Goal: Task Accomplishment & Management: Manage account settings

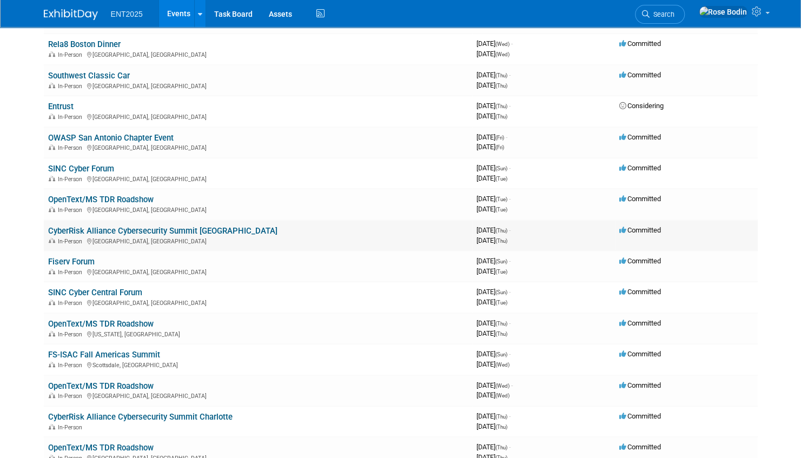
scroll to position [325, 0]
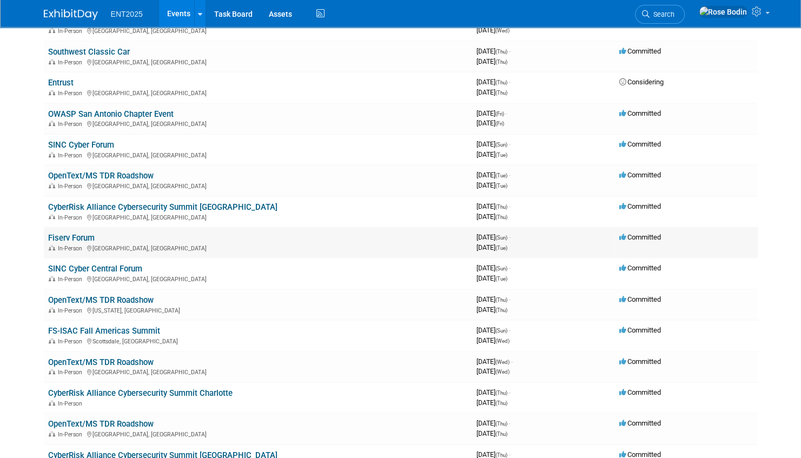
click at [80, 238] on link "Fiserv Forum" at bounding box center [71, 238] width 47 height 10
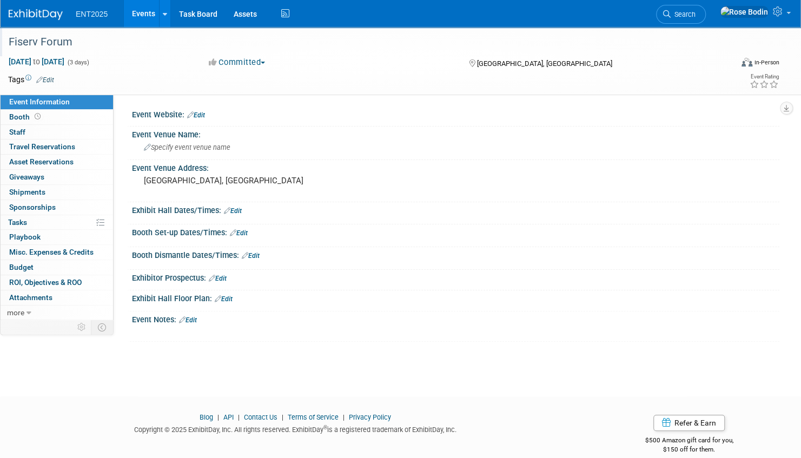
click at [91, 41] on div "Fiserv Forum" at bounding box center [359, 41] width 709 height 19
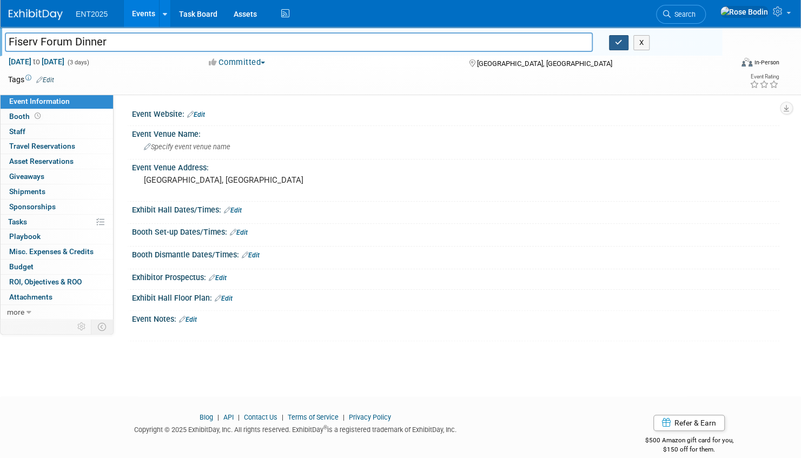
type input "Fiserv Forum Dinner"
click at [616, 43] on icon "button" at bounding box center [619, 42] width 8 height 7
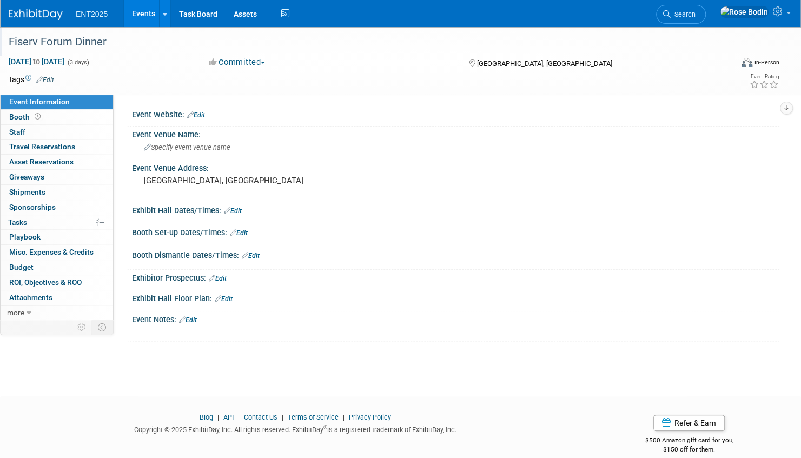
click at [140, 14] on link "Events" at bounding box center [143, 13] width 39 height 27
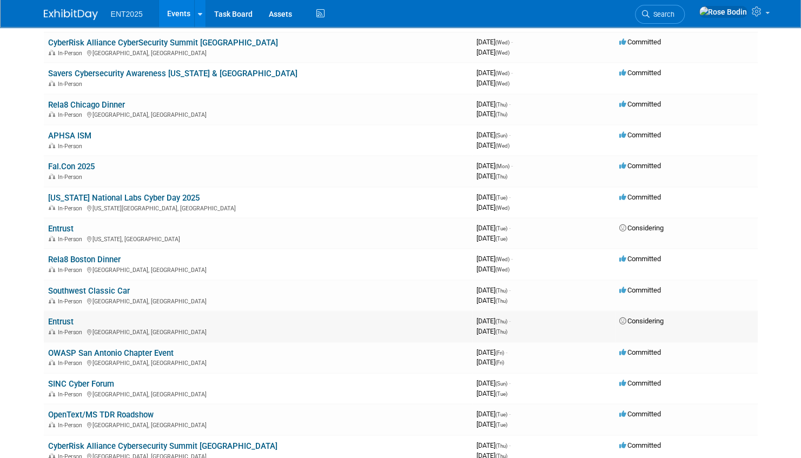
scroll to position [108, 0]
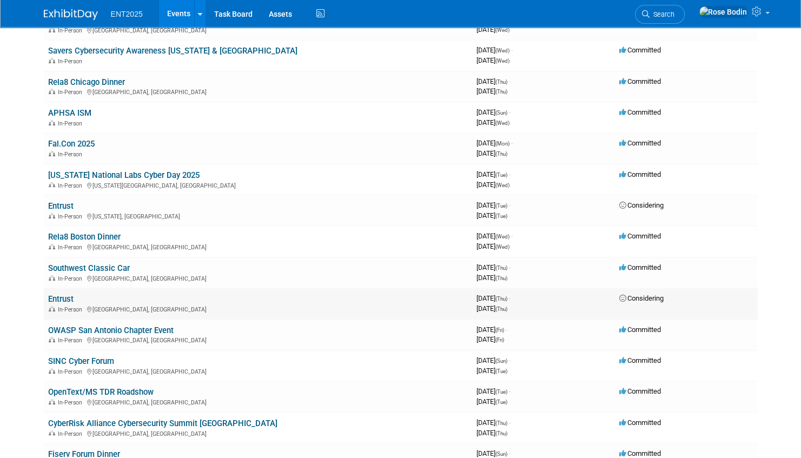
click at [61, 296] on link "Entrust" at bounding box center [60, 299] width 25 height 10
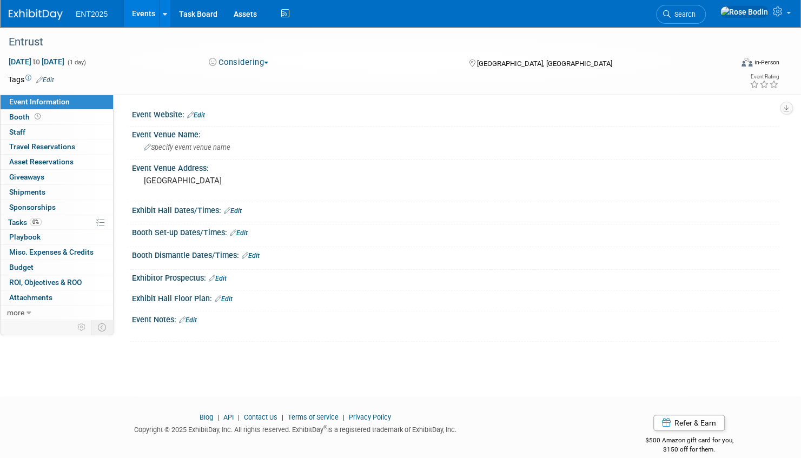
click at [141, 12] on link "Events" at bounding box center [143, 13] width 39 height 27
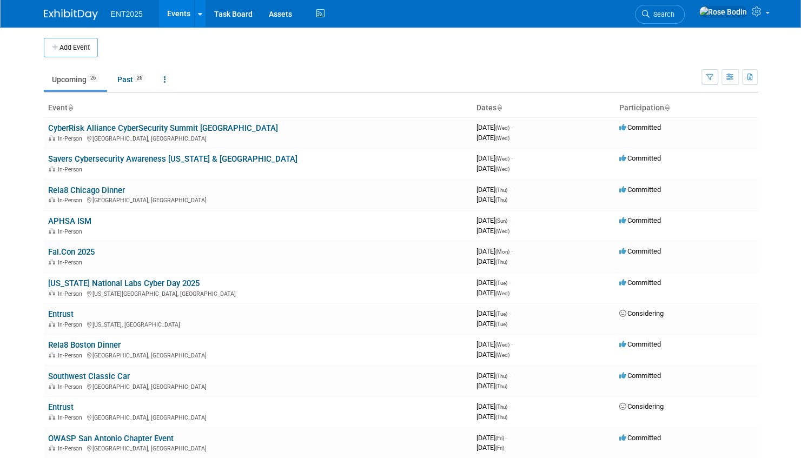
click at [347, 62] on td "Upcoming 26 Past 26 All Events 52 Past and Upcoming Grouped Annually Events gro…" at bounding box center [373, 74] width 658 height 35
